Goal: Find specific page/section: Find specific page/section

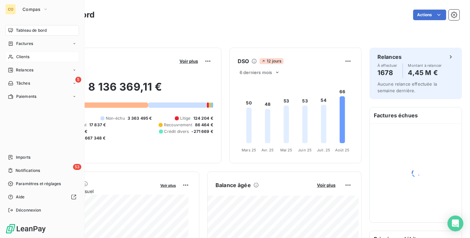
click at [14, 56] on div "Clients" at bounding box center [42, 57] width 74 height 11
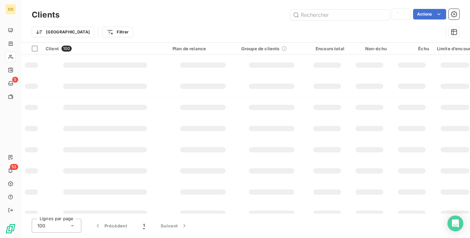
type input "49252"
click at [350, 13] on input "text" at bounding box center [339, 15] width 99 height 11
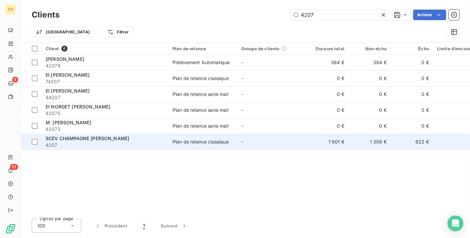
type input "4207"
click at [139, 146] on span "4207" at bounding box center [105, 145] width 119 height 7
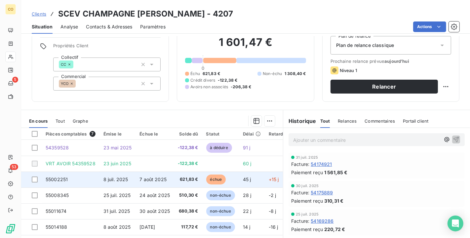
scroll to position [61, 0]
